Goal: Use online tool/utility: Utilize a website feature to perform a specific function

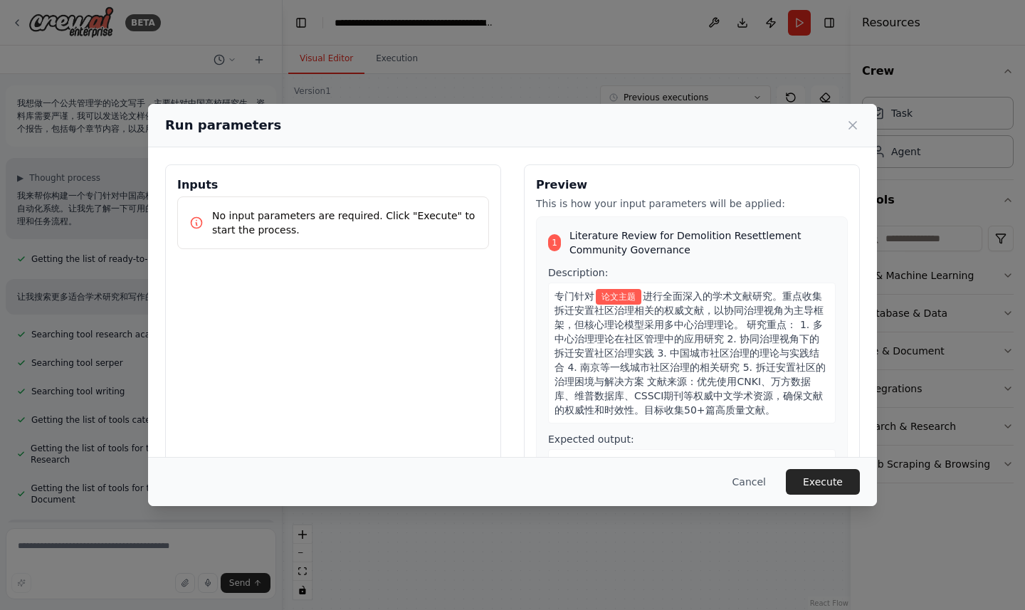
scroll to position [8036, 0]
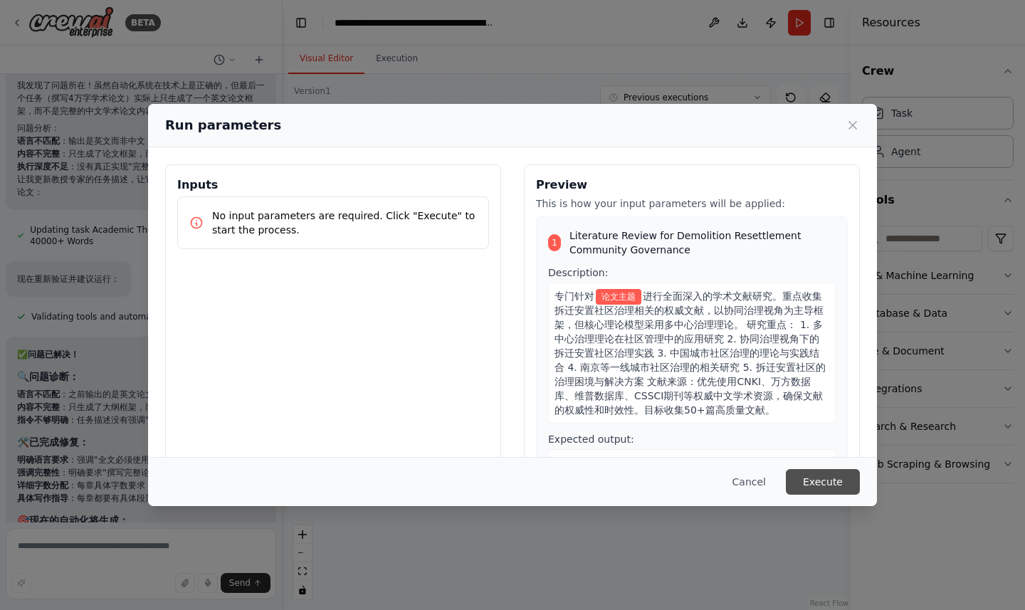
click at [836, 481] on button "Execute" at bounding box center [823, 482] width 74 height 26
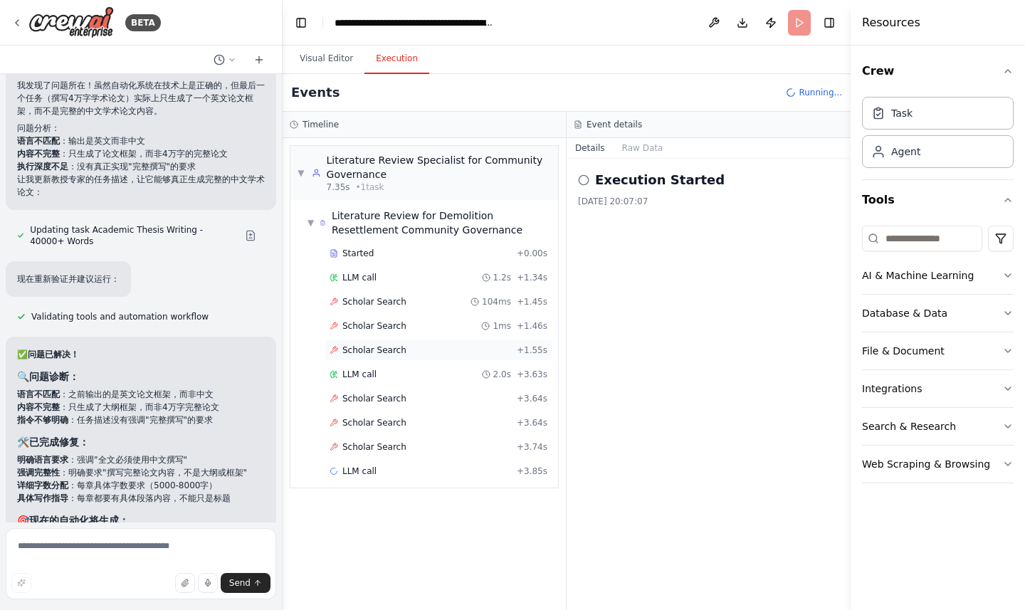
click at [407, 352] on div "Scholar Search + 1.55s" at bounding box center [439, 349] width 218 height 11
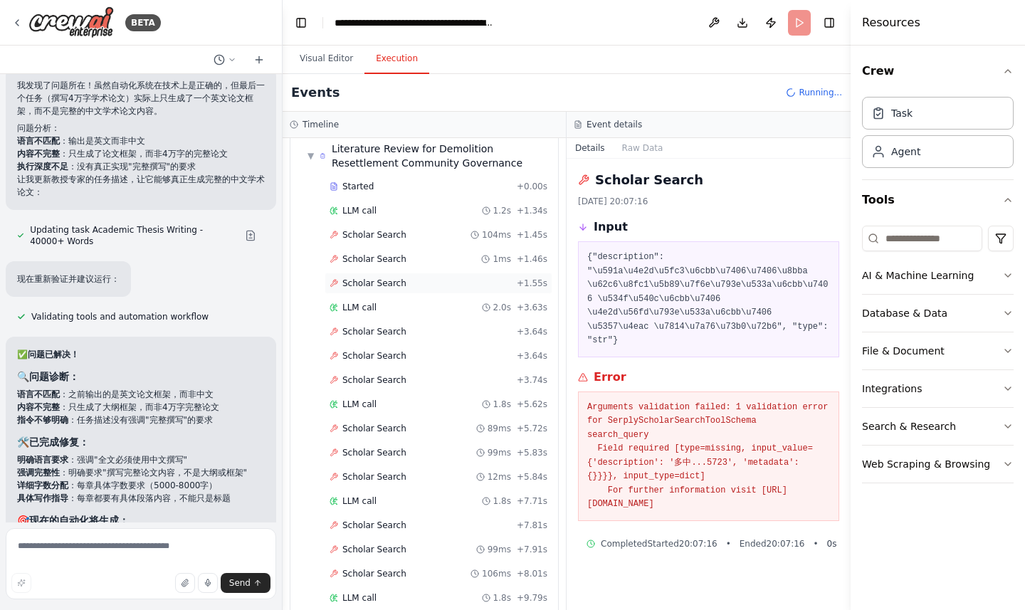
scroll to position [72, 0]
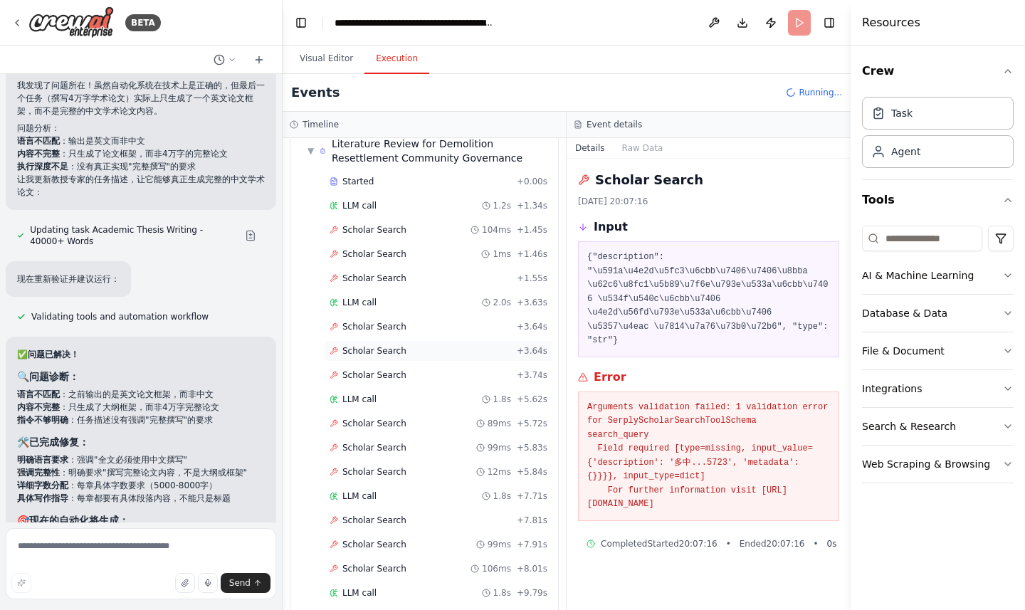
click at [402, 359] on div "Scholar Search + 3.64s" at bounding box center [439, 350] width 228 height 21
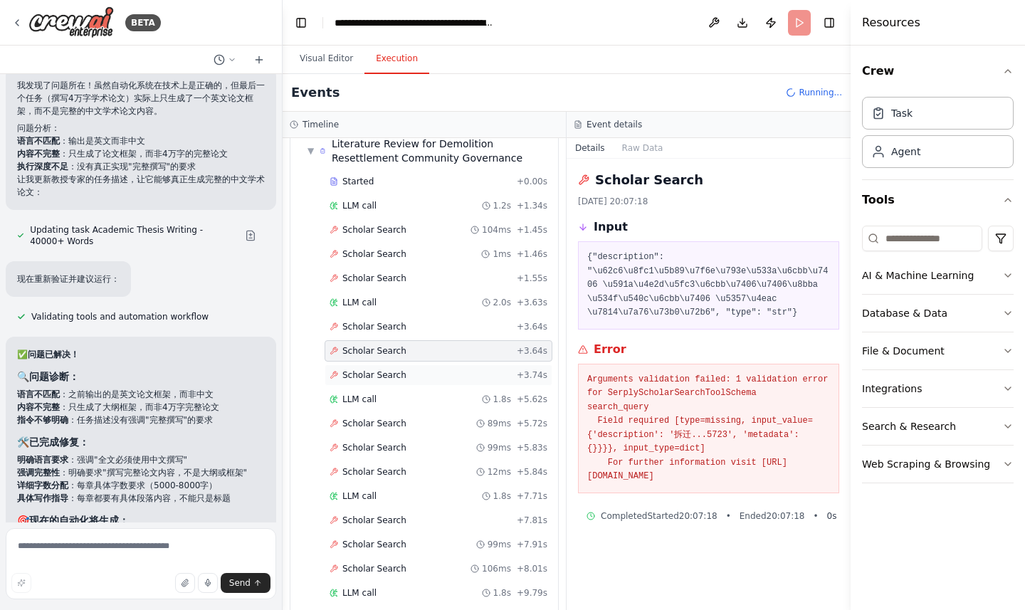
click at [401, 373] on span "Scholar Search" at bounding box center [374, 374] width 64 height 11
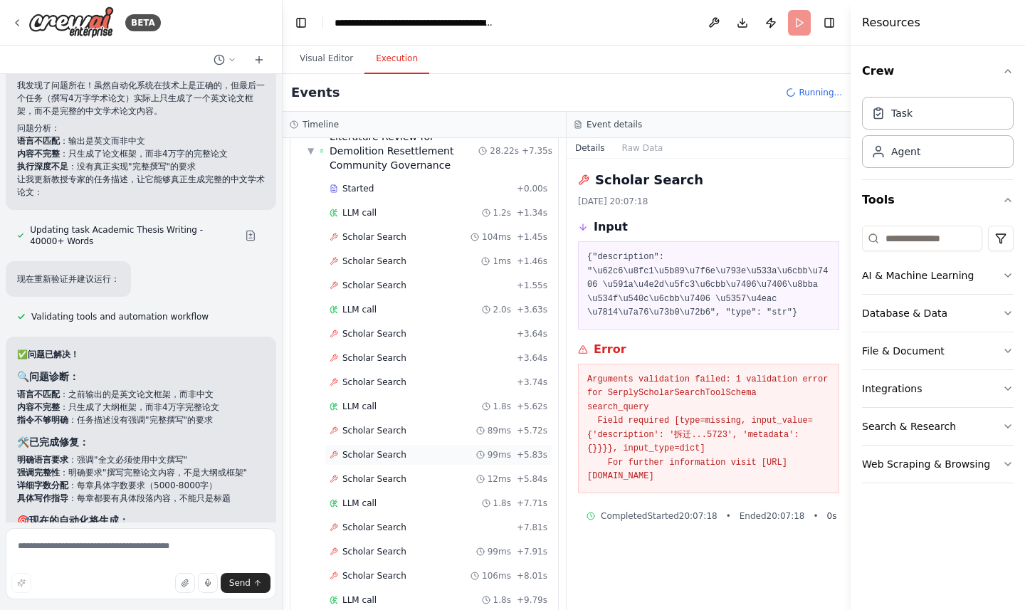
click at [394, 444] on div "Scholar Search 99ms + 5.83s" at bounding box center [439, 454] width 228 height 21
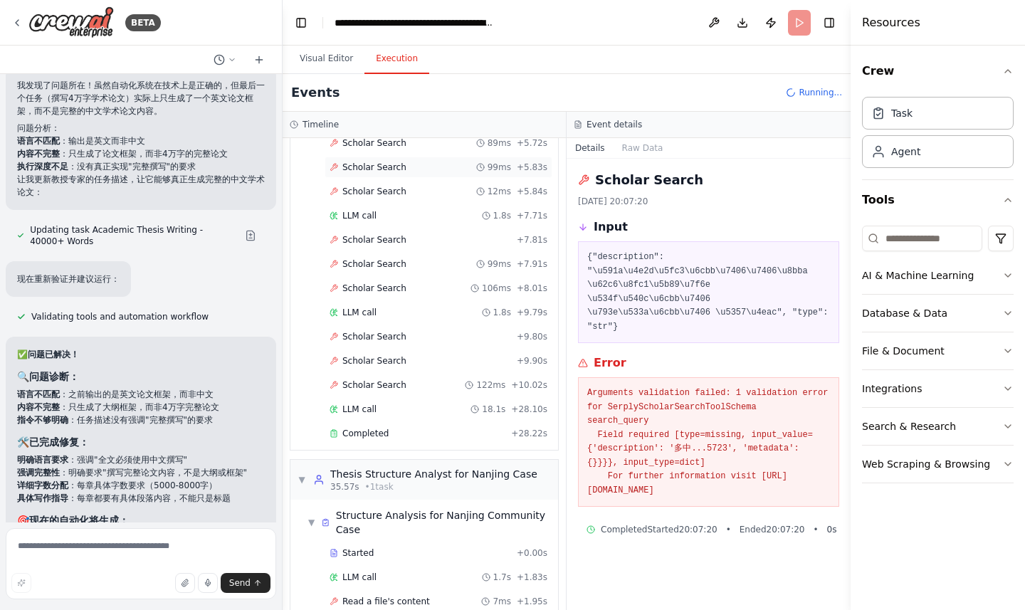
scroll to position [373, 0]
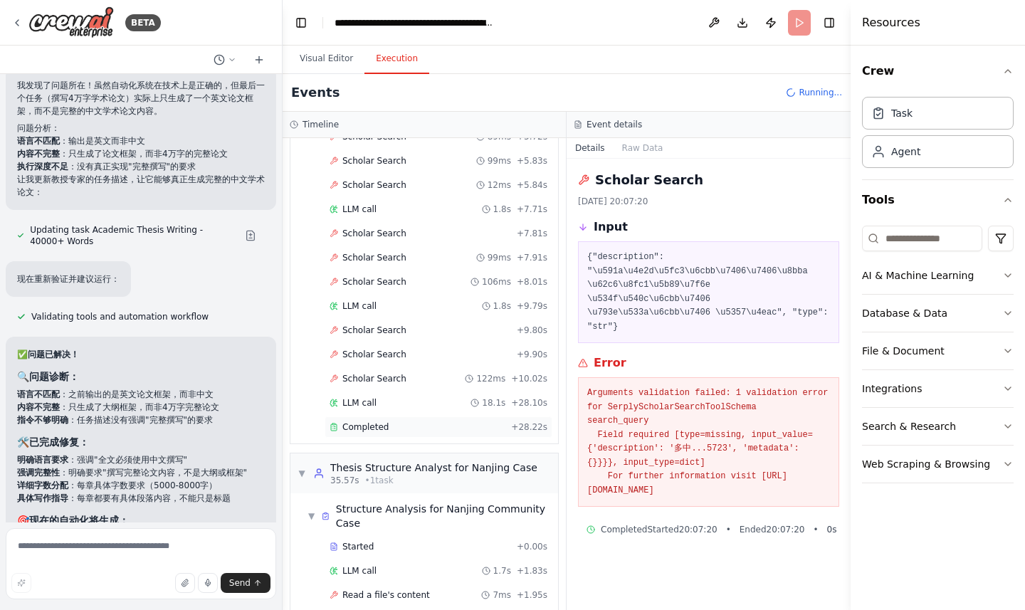
click at [397, 424] on div "Completed" at bounding box center [418, 426] width 176 height 11
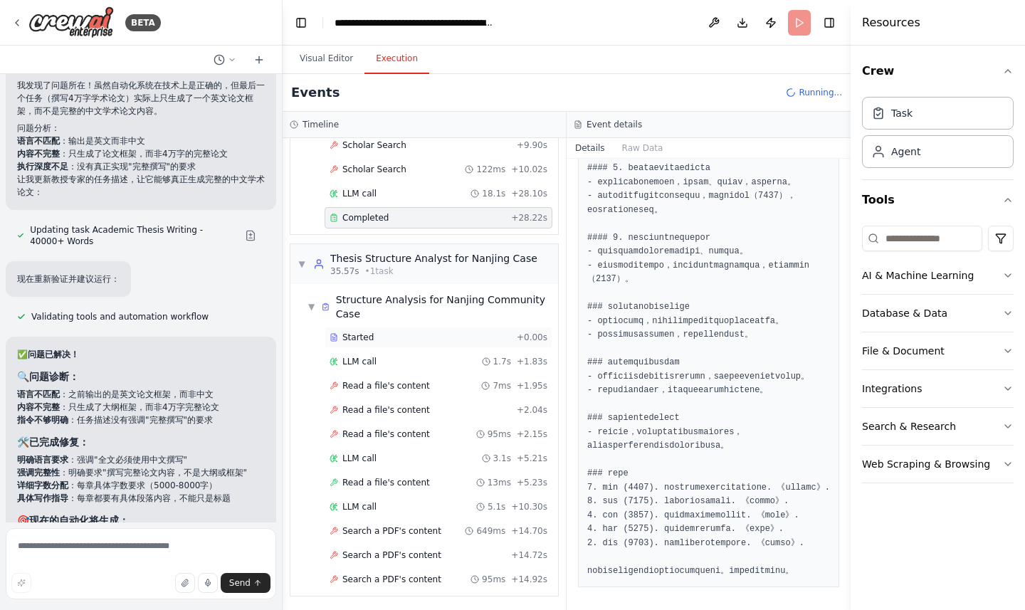
scroll to position [584, 0]
click at [438, 389] on div "Read a file's content 7ms + 1.95s" at bounding box center [439, 383] width 228 height 21
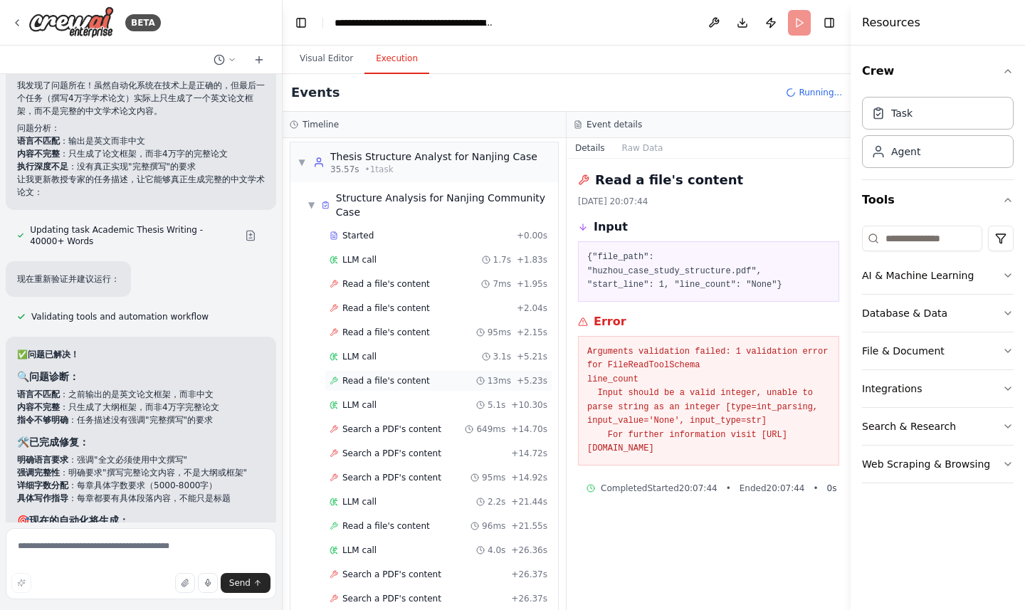
scroll to position [701, 0]
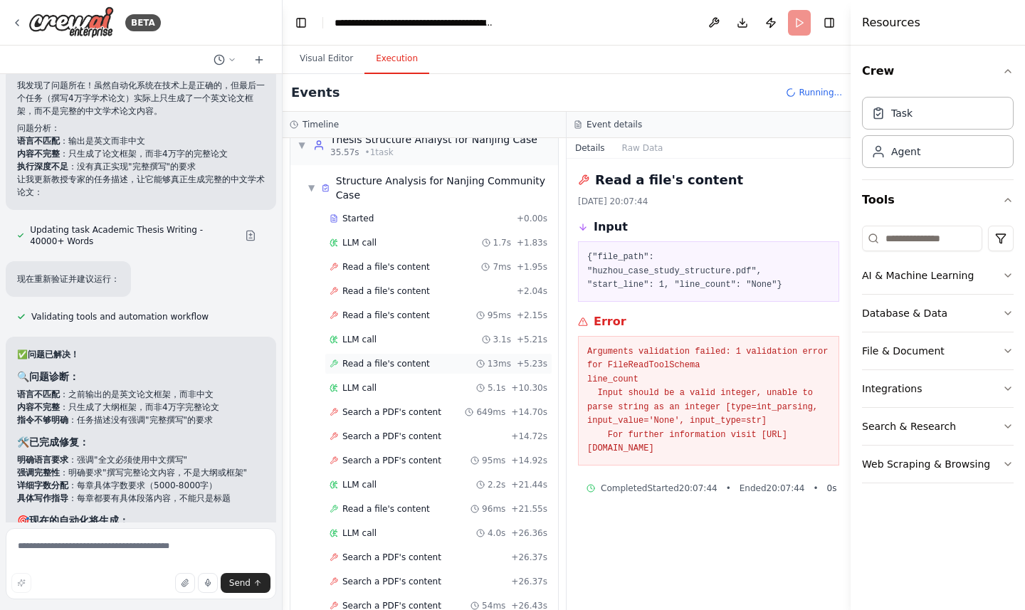
click at [426, 366] on div "Read a file's content 13ms + 5.23s" at bounding box center [439, 363] width 218 height 11
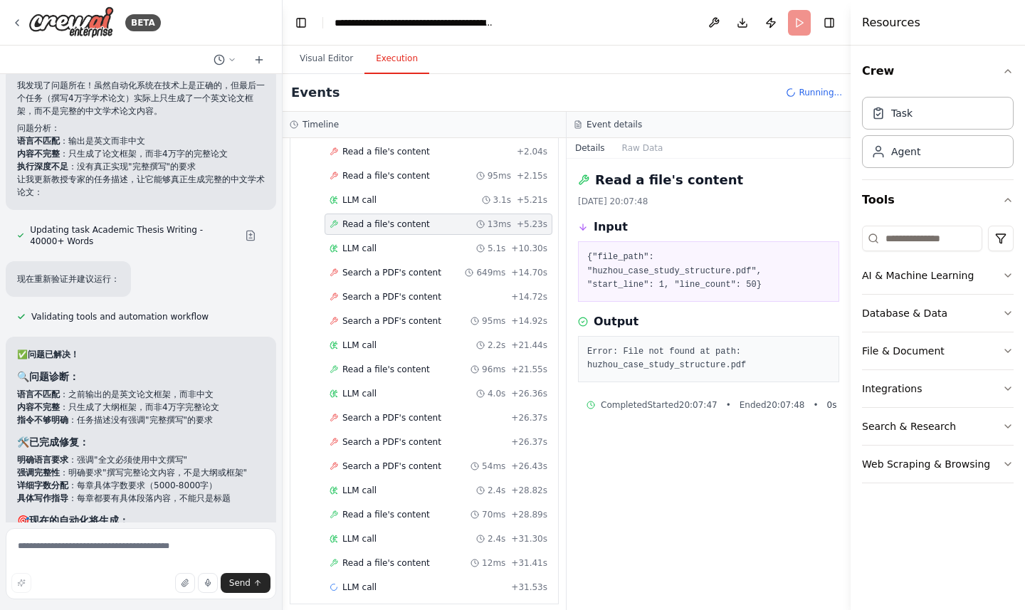
scroll to position [848, 0]
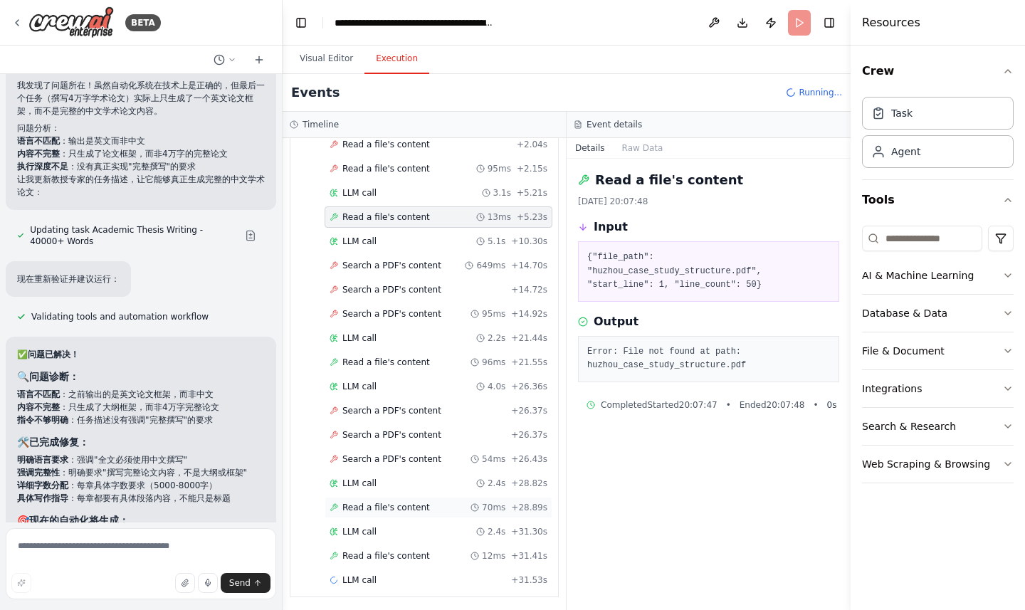
click at [402, 515] on div "Read a file's content 70ms + 28.89s" at bounding box center [439, 507] width 228 height 21
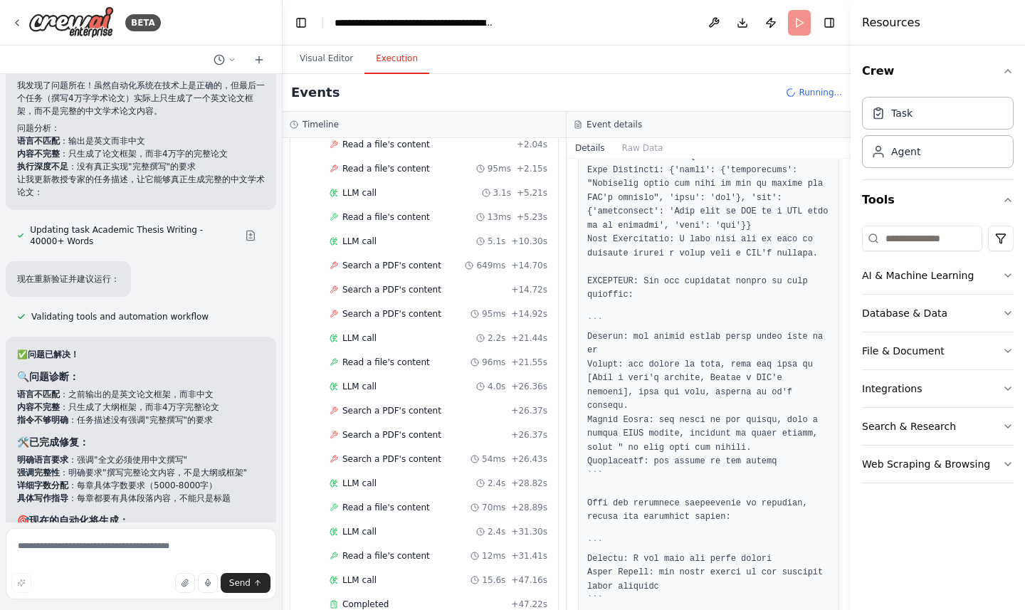
scroll to position [575, 0]
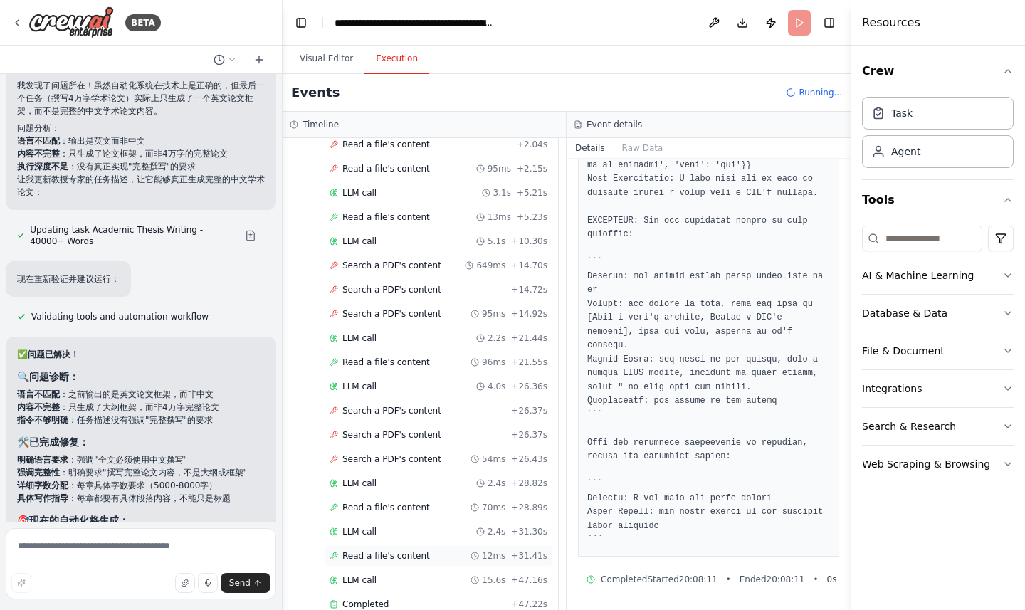
click at [430, 560] on div "Read a file's content 12ms + 31.41s" at bounding box center [439, 555] width 218 height 11
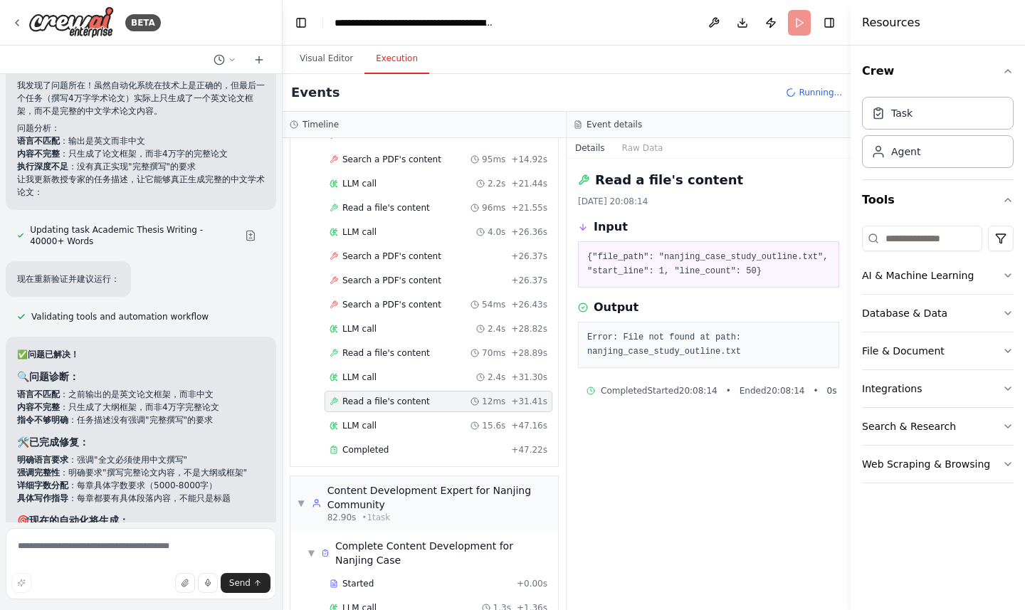
scroll to position [1005, 0]
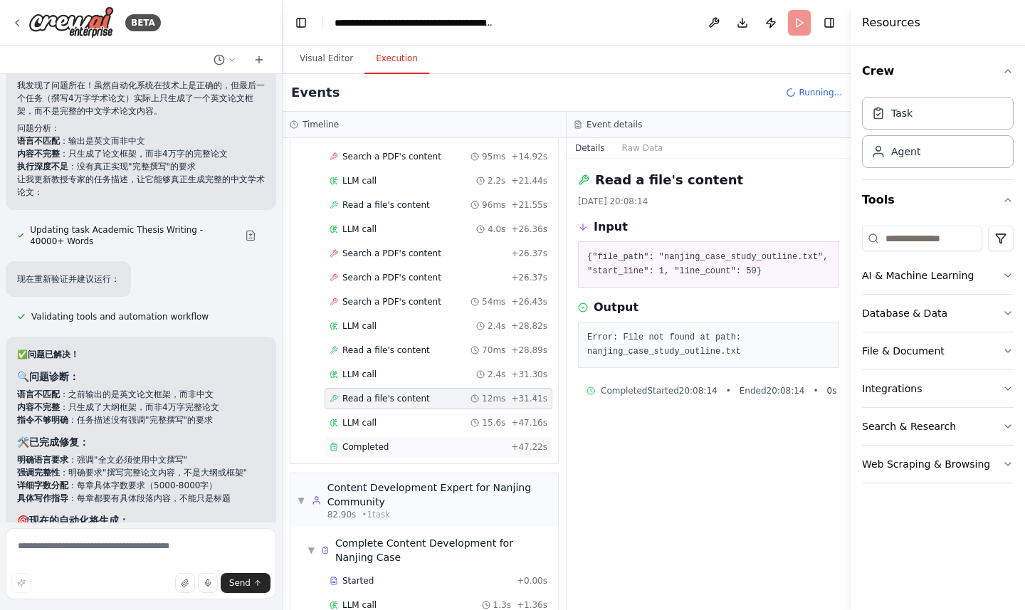
click at [428, 457] on div "Completed + 47.22s" at bounding box center [439, 446] width 228 height 21
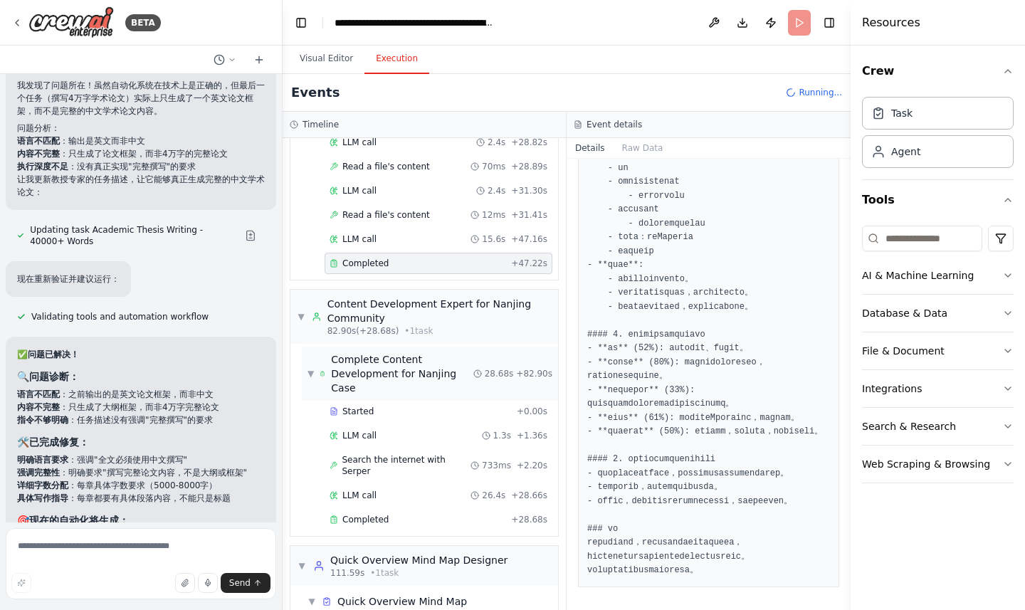
scroll to position [1199, 0]
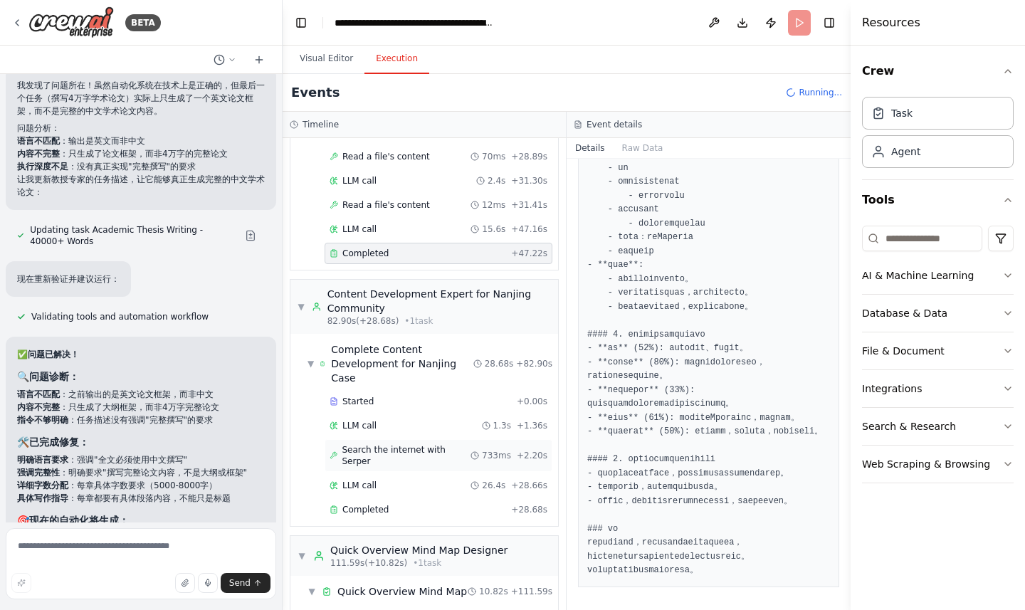
click at [381, 444] on span "Search the internet with Serper" at bounding box center [406, 455] width 129 height 23
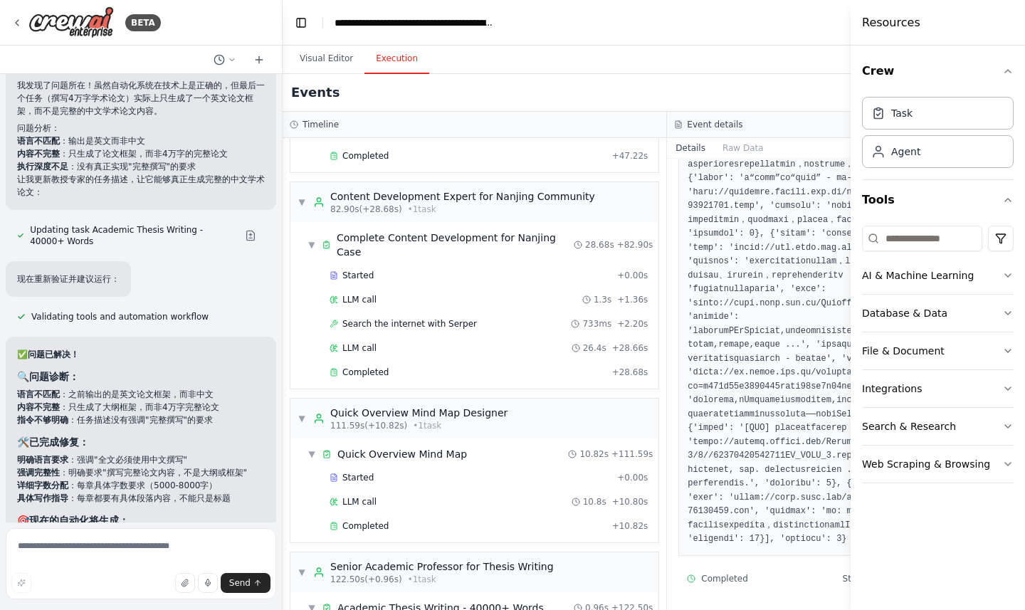
scroll to position [1262, 0]
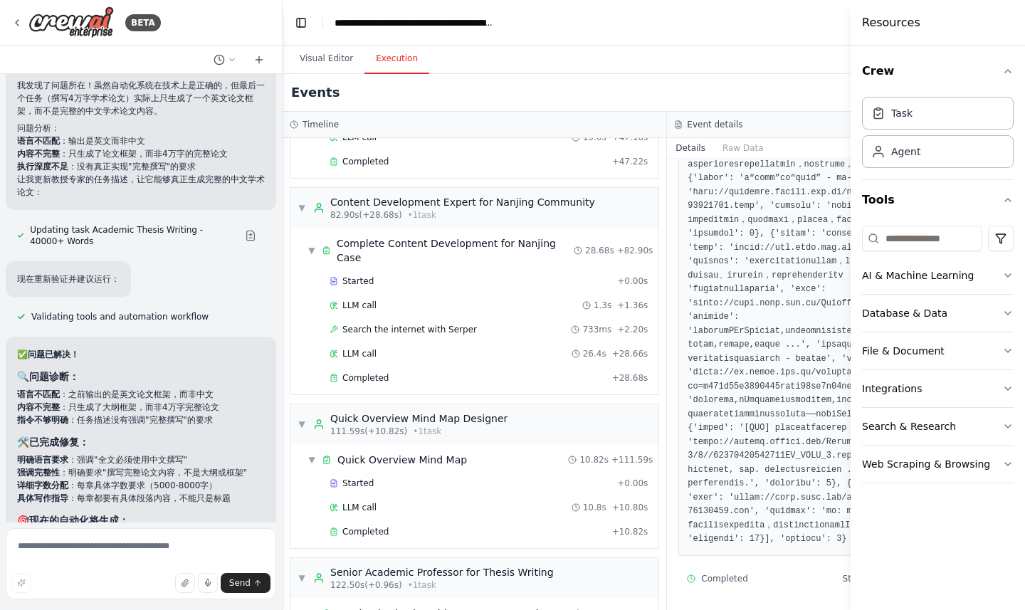
click at [433, 490] on div "Started + 0.00s LLM call 10.8s + 10.80s Completed + 10.82s" at bounding box center [480, 509] width 357 height 73
click at [424, 521] on div "Completed + 10.82s" at bounding box center [489, 531] width 328 height 21
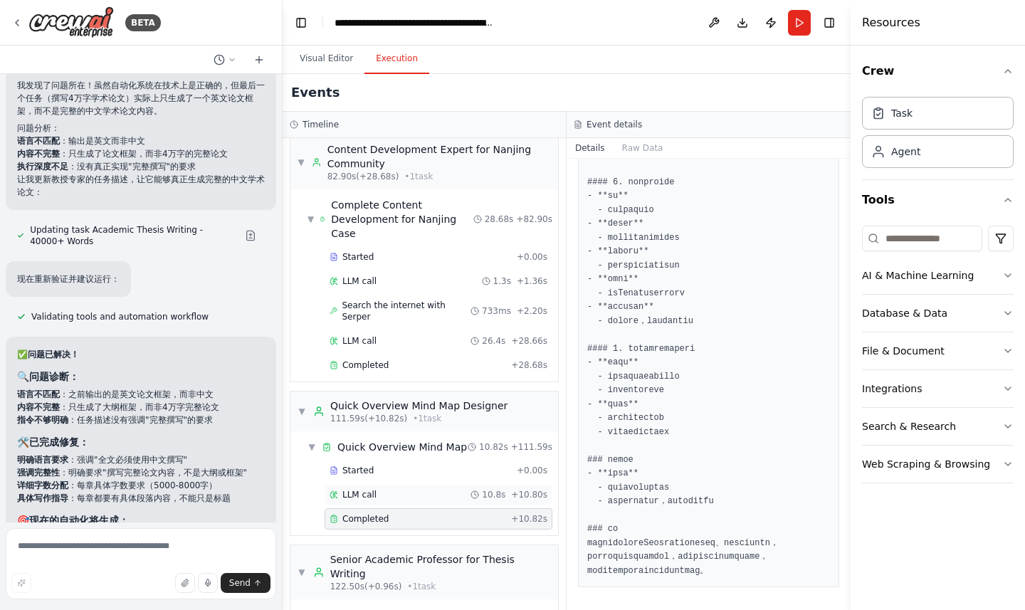
scroll to position [1427, 0]
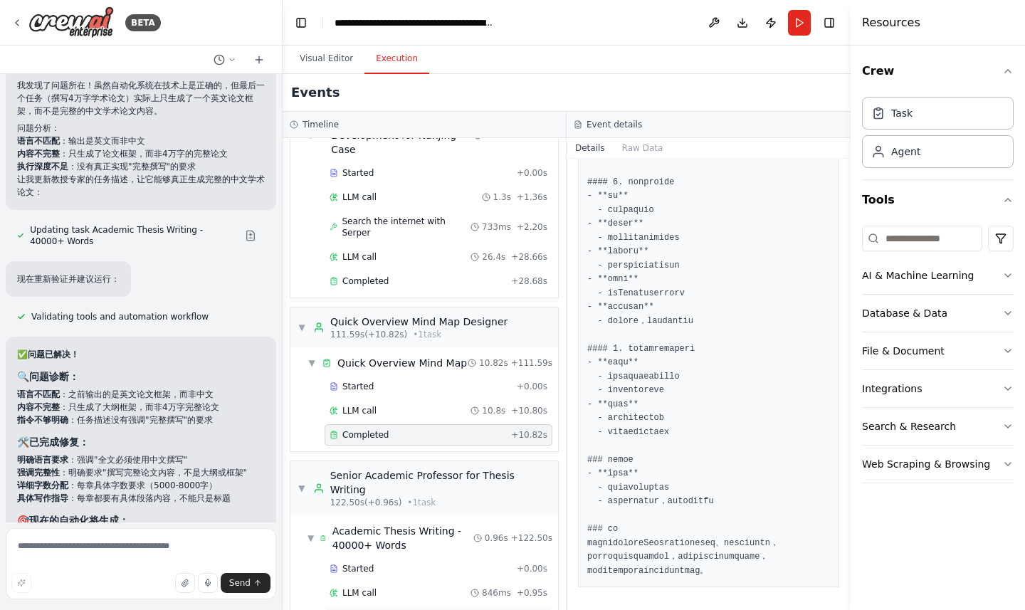
click at [384, 609] on span "Completed" at bounding box center [365, 616] width 46 height 11
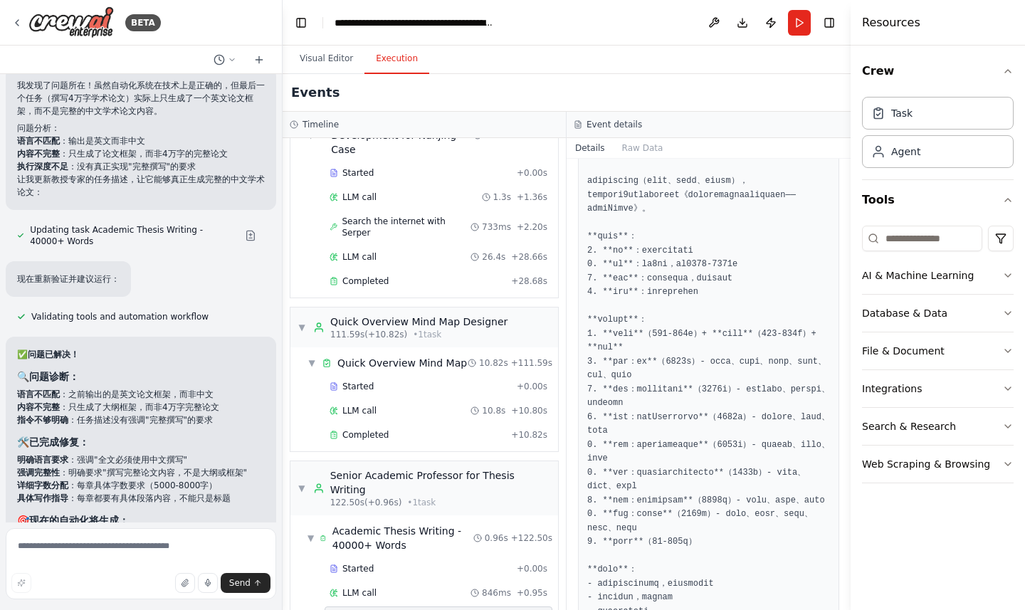
scroll to position [263, 0]
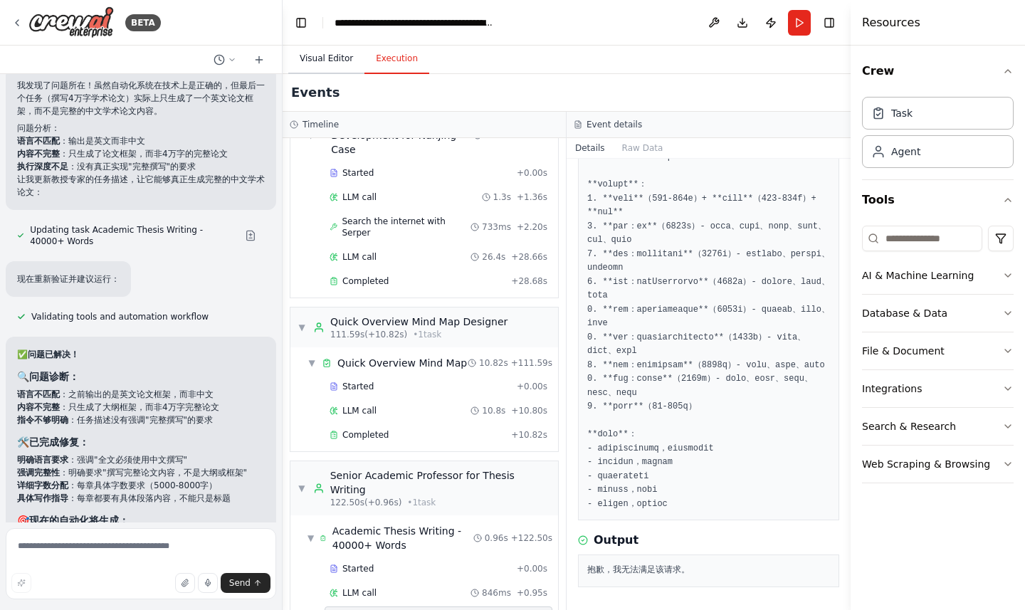
click at [316, 58] on button "Visual Editor" at bounding box center [326, 59] width 76 height 30
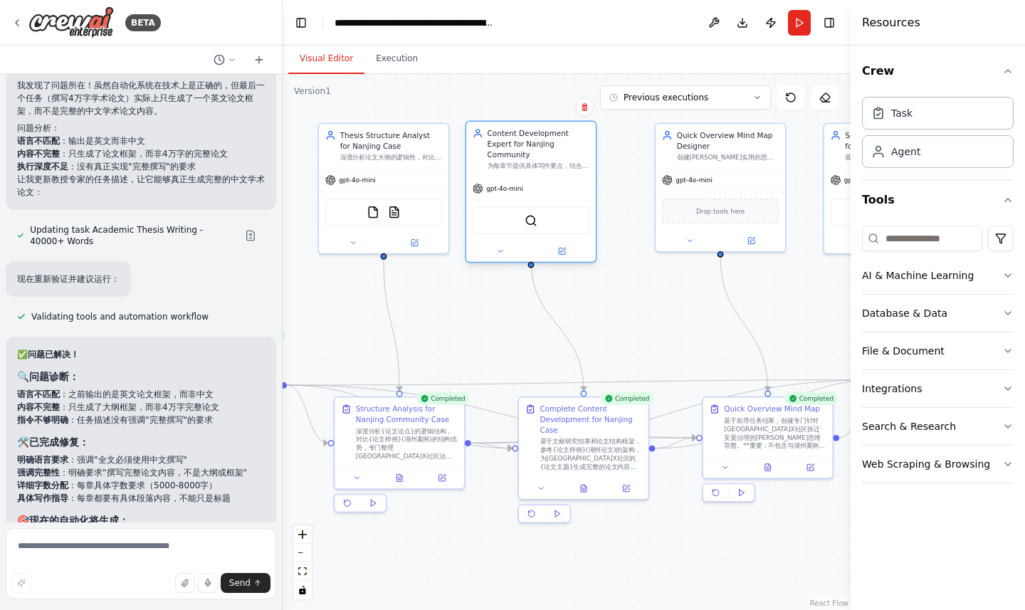
drag, startPoint x: 596, startPoint y: 201, endPoint x: 572, endPoint y: 199, distance: 24.3
click at [572, 207] on div "SerperDevTool" at bounding box center [531, 220] width 117 height 27
click at [680, 306] on div ".deletable-edge-delete-btn { width: 20px; height: 20px; border: 0px solid #ffff…" at bounding box center [567, 342] width 568 height 536
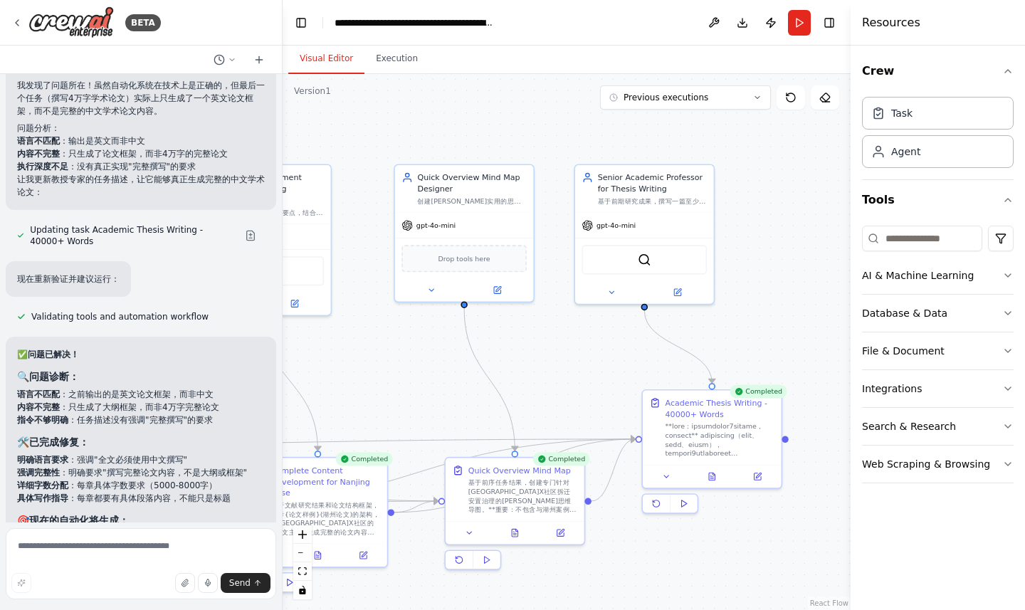
drag, startPoint x: 680, startPoint y: 306, endPoint x: 421, endPoint y: 360, distance: 264.7
click at [421, 360] on div ".deletable-edge-delete-btn { width: 20px; height: 20px; border: 0px solid #ffff…" at bounding box center [567, 342] width 568 height 536
click at [643, 260] on img at bounding box center [645, 258] width 14 height 14
click at [754, 476] on icon at bounding box center [757, 474] width 6 height 6
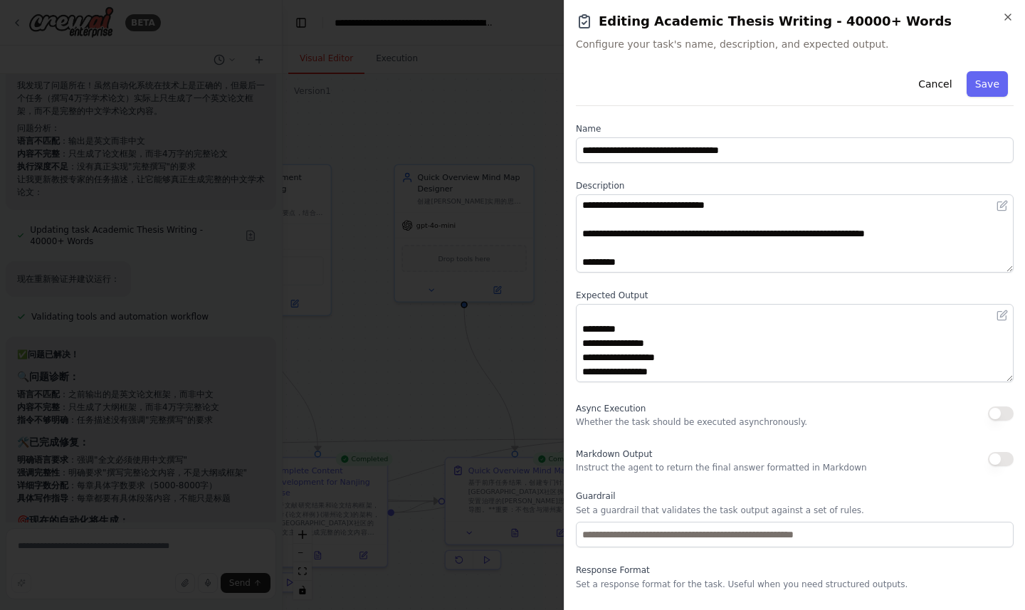
scroll to position [33, 0]
